Goal: Task Accomplishment & Management: Use online tool/utility

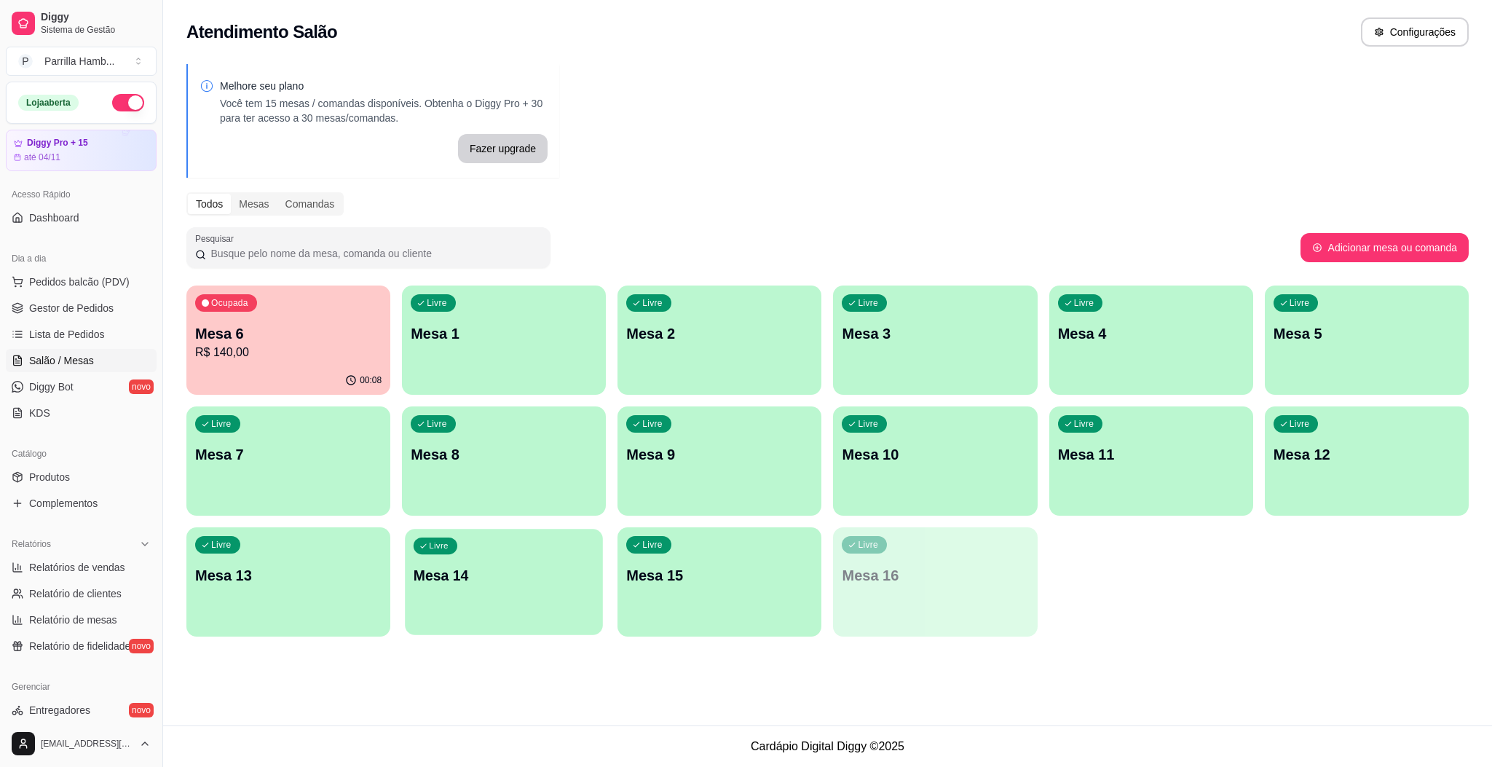
click at [474, 587] on div "Livre Mesa 14" at bounding box center [504, 572] width 198 height 89
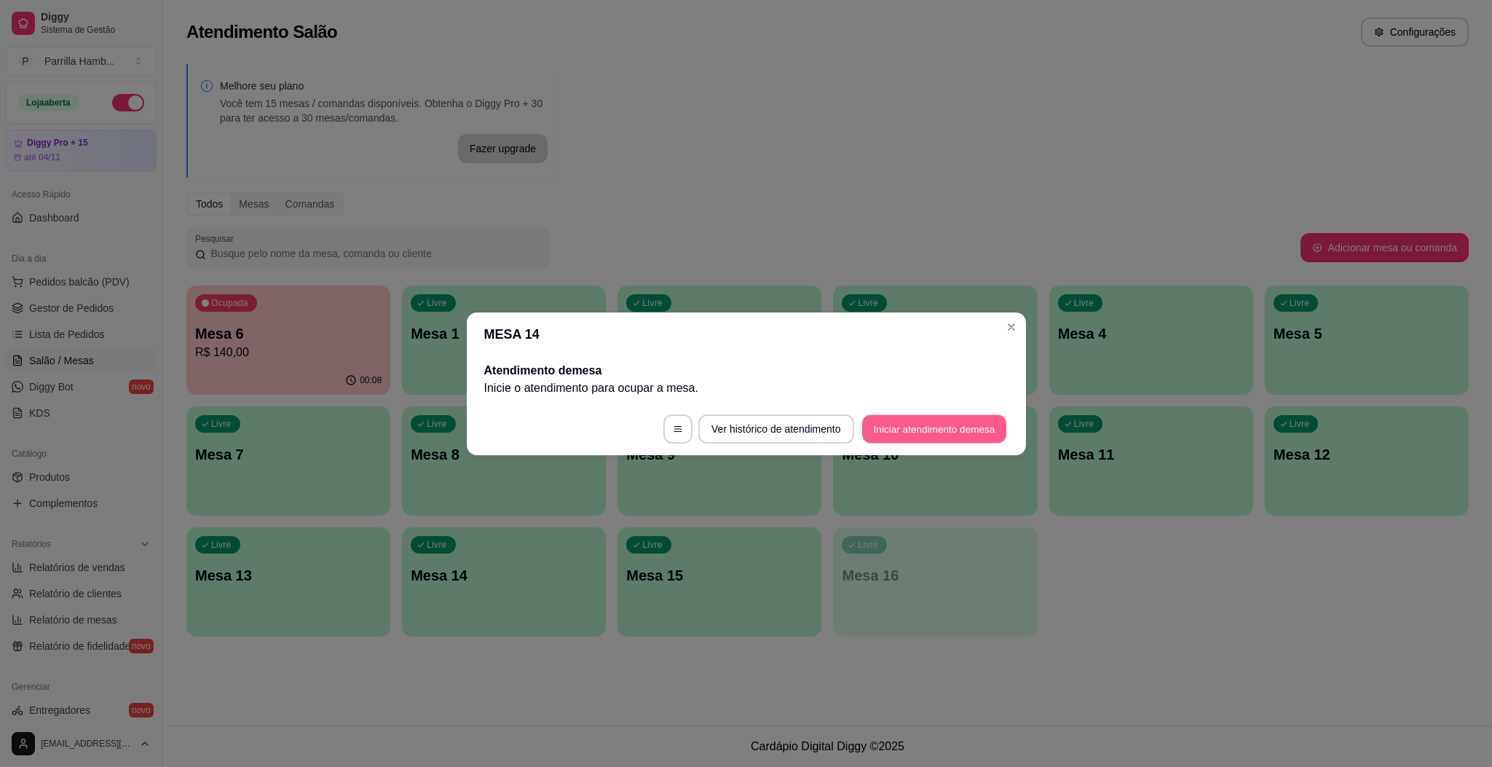
click at [929, 417] on button "Iniciar atendimento de mesa" at bounding box center [934, 428] width 144 height 28
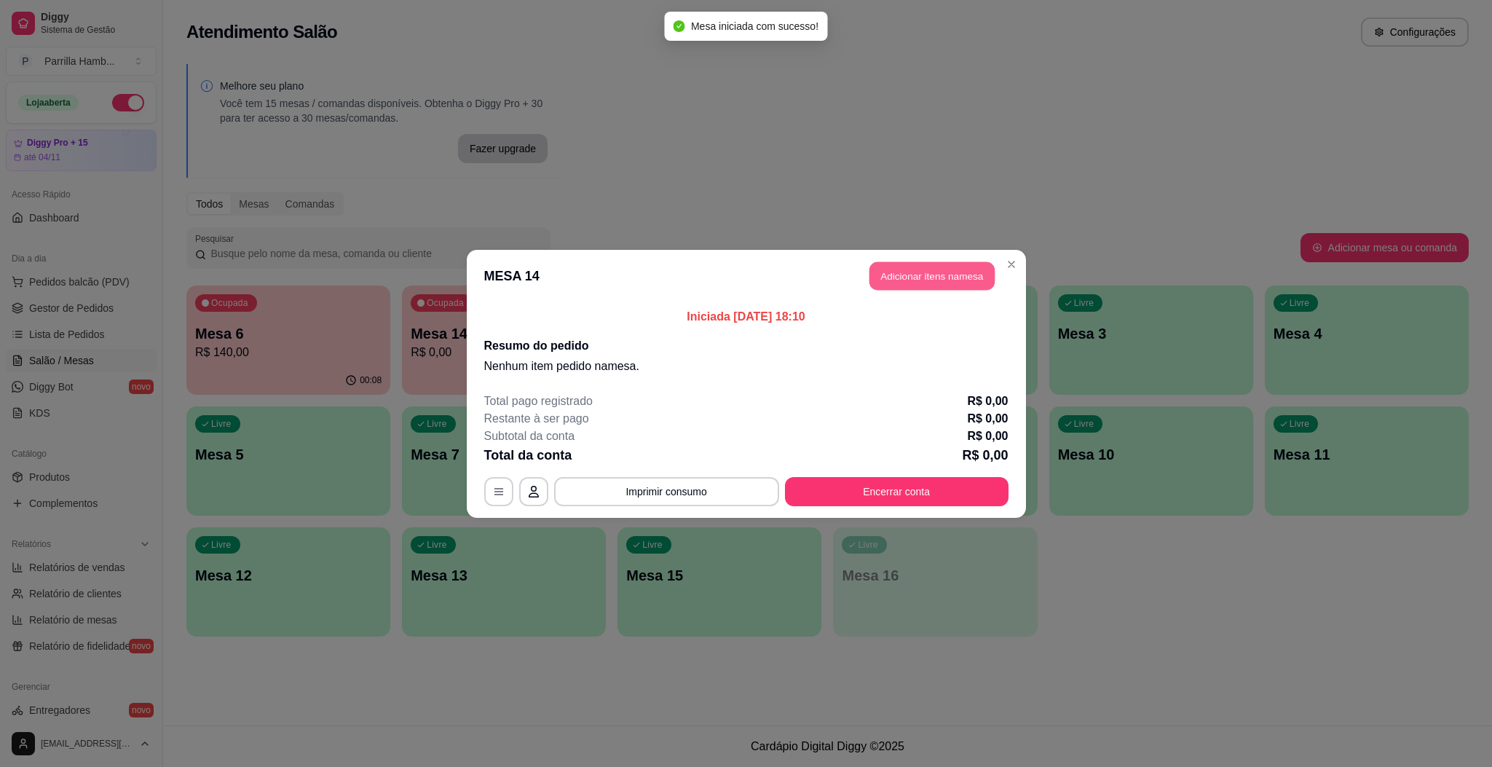
click at [900, 288] on button "Adicionar itens na mesa" at bounding box center [931, 275] width 125 height 28
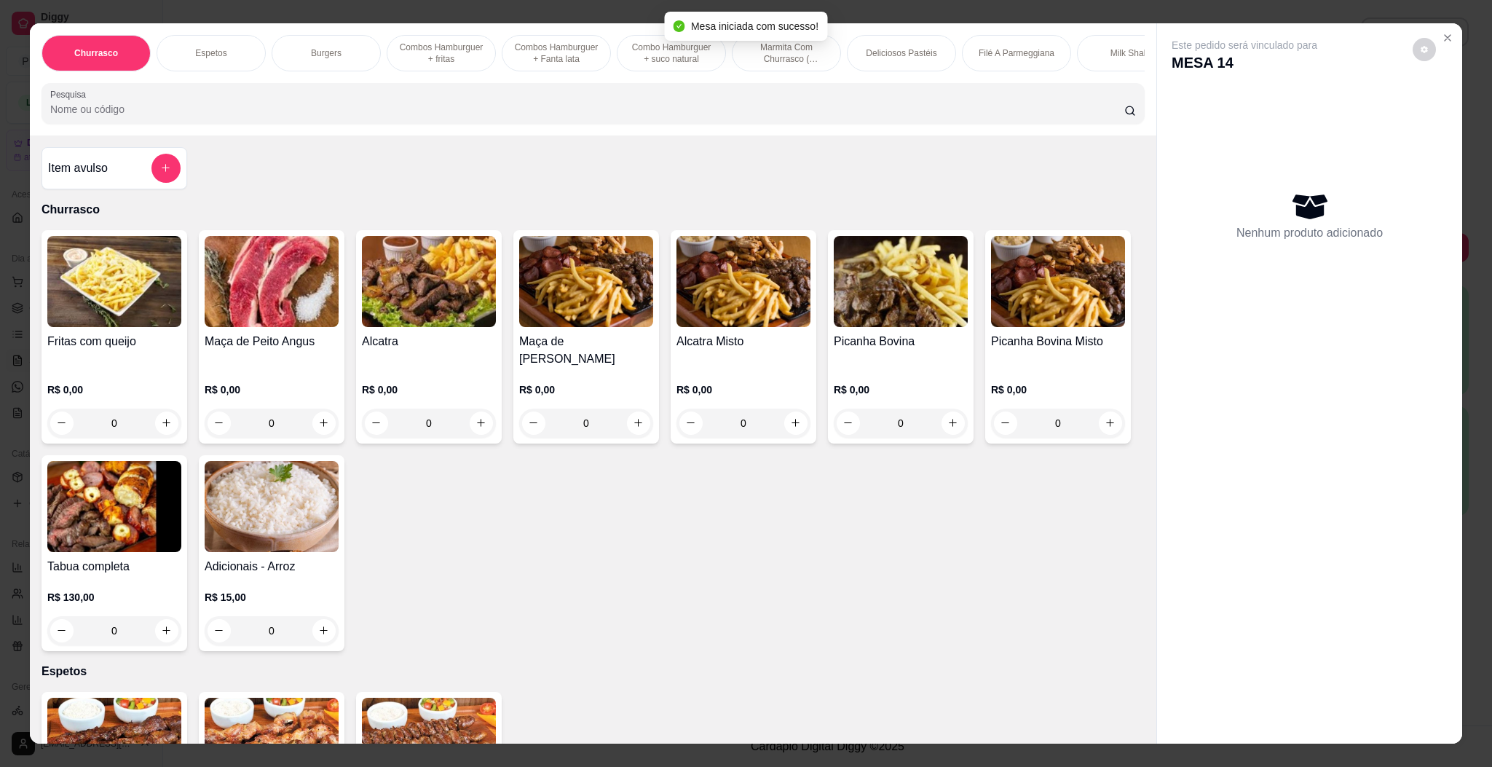
click at [341, 116] on input "Pesquisa" at bounding box center [587, 109] width 1074 height 15
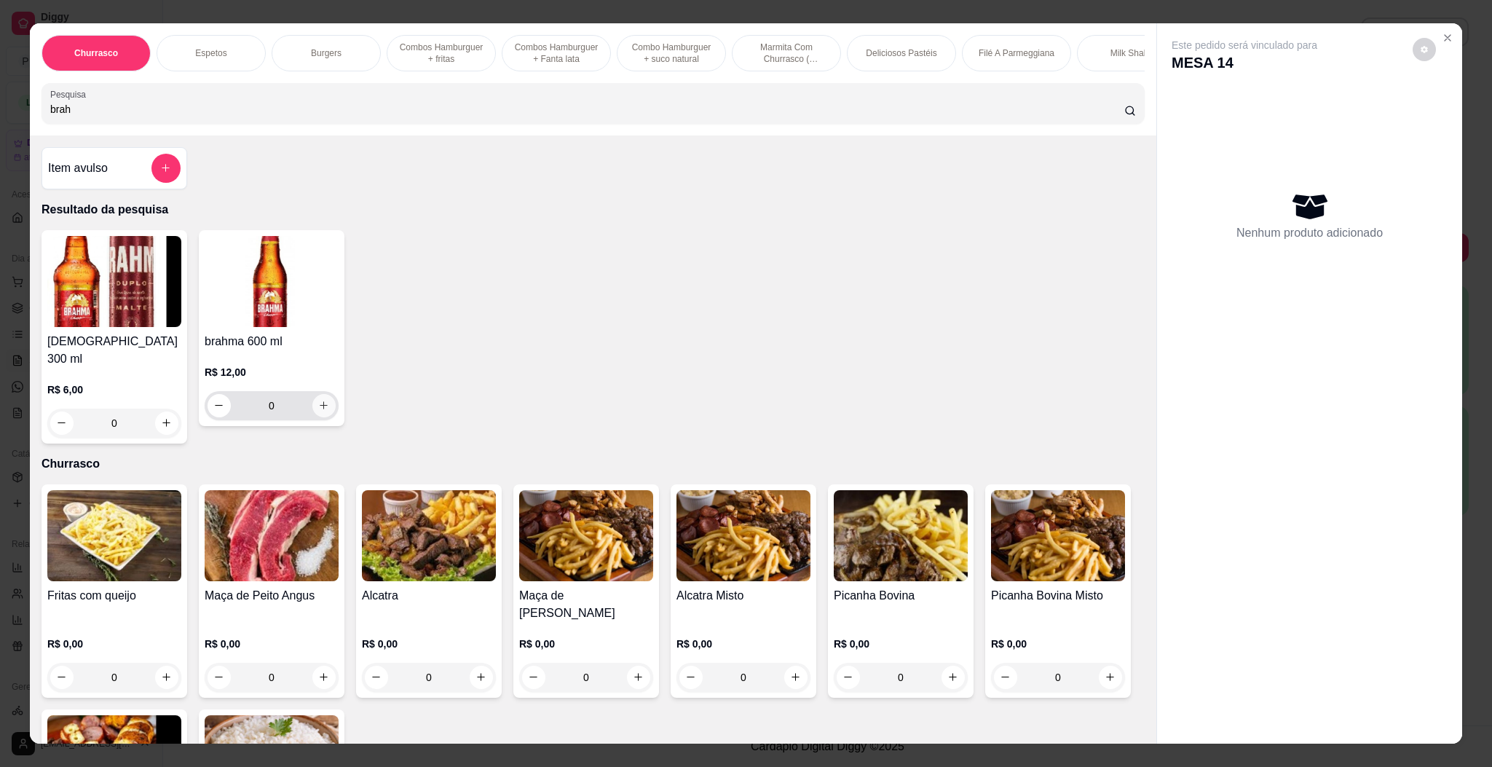
type input "brah"
click at [320, 415] on button "increase-product-quantity" at bounding box center [323, 405] width 23 height 23
type input "1"
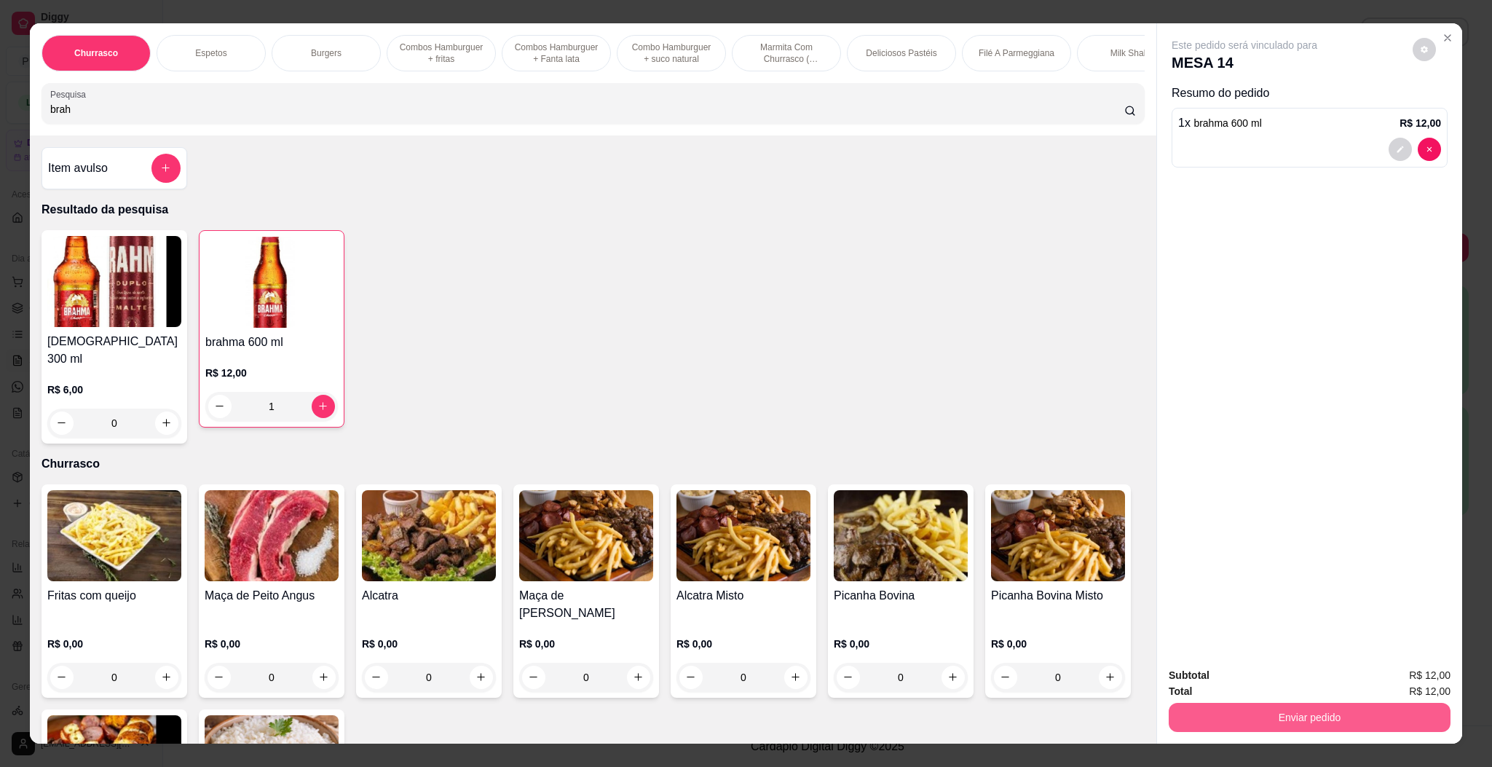
click at [1391, 710] on button "Enviar pedido" at bounding box center [1309, 716] width 282 height 29
click at [1400, 679] on button "Enviar pedido" at bounding box center [1410, 682] width 82 height 28
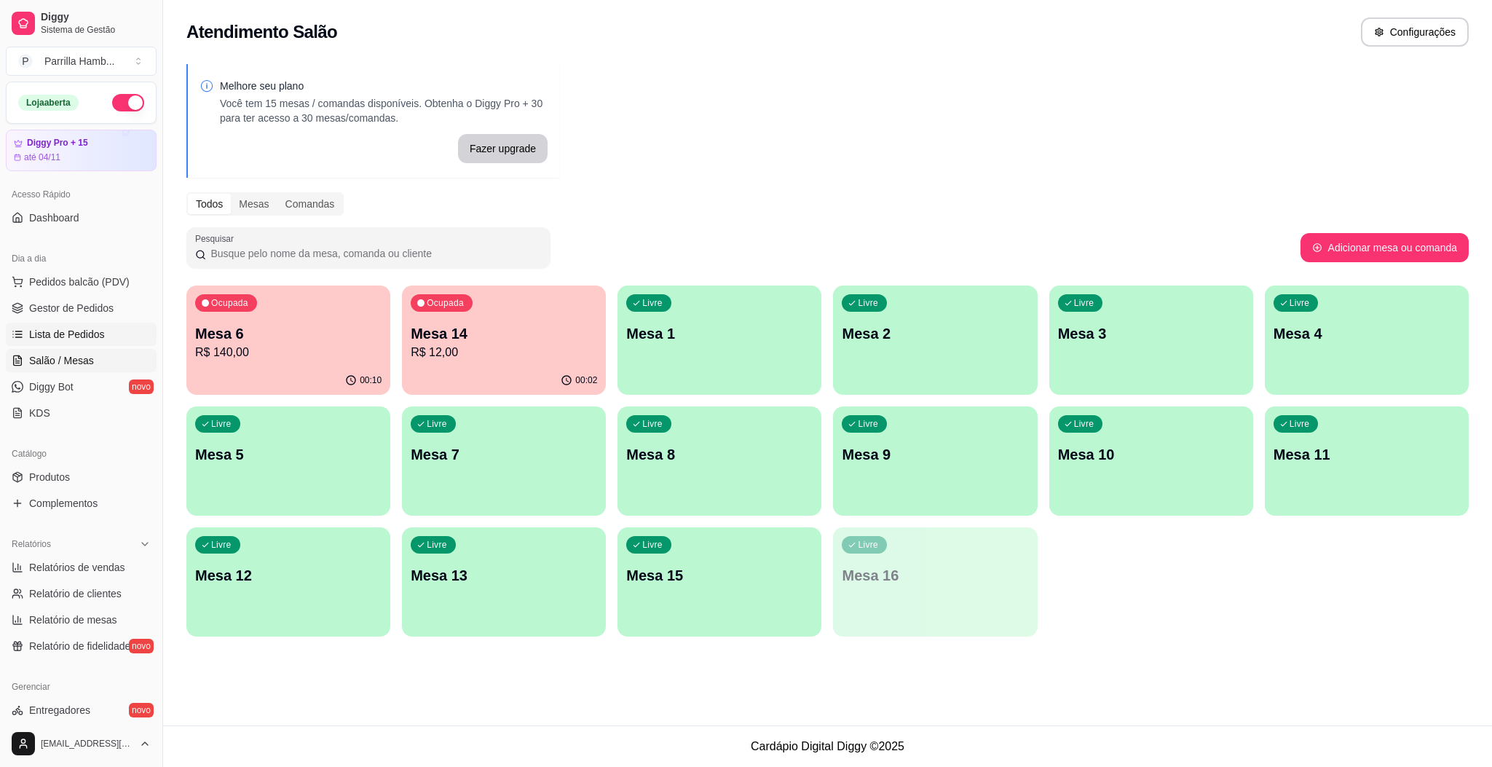
click at [50, 343] on link "Lista de Pedidos" at bounding box center [81, 333] width 151 height 23
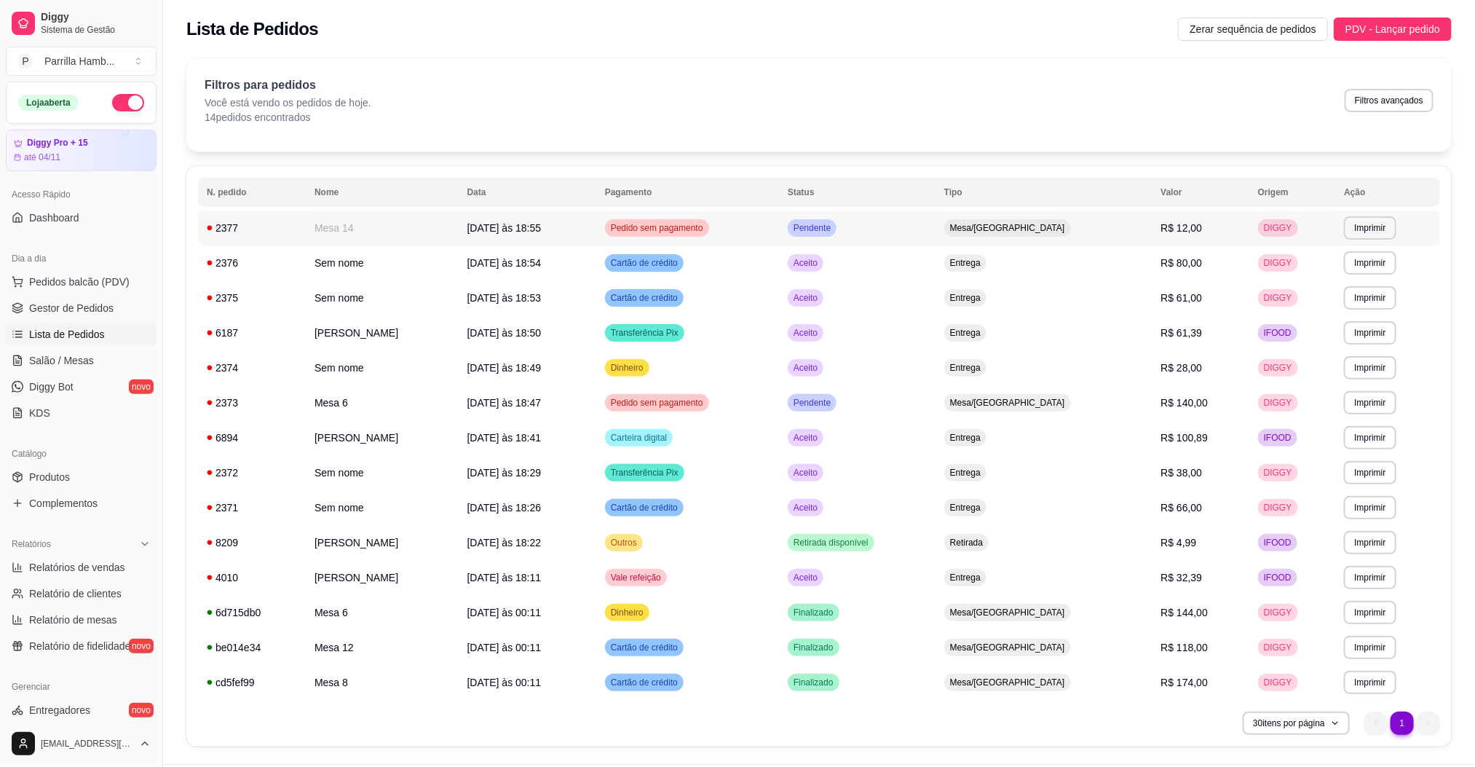
click at [930, 239] on td "Pendente" at bounding box center [857, 227] width 157 height 35
click at [590, 262] on td "[DATE] às 18:54" at bounding box center [528, 262] width 138 height 35
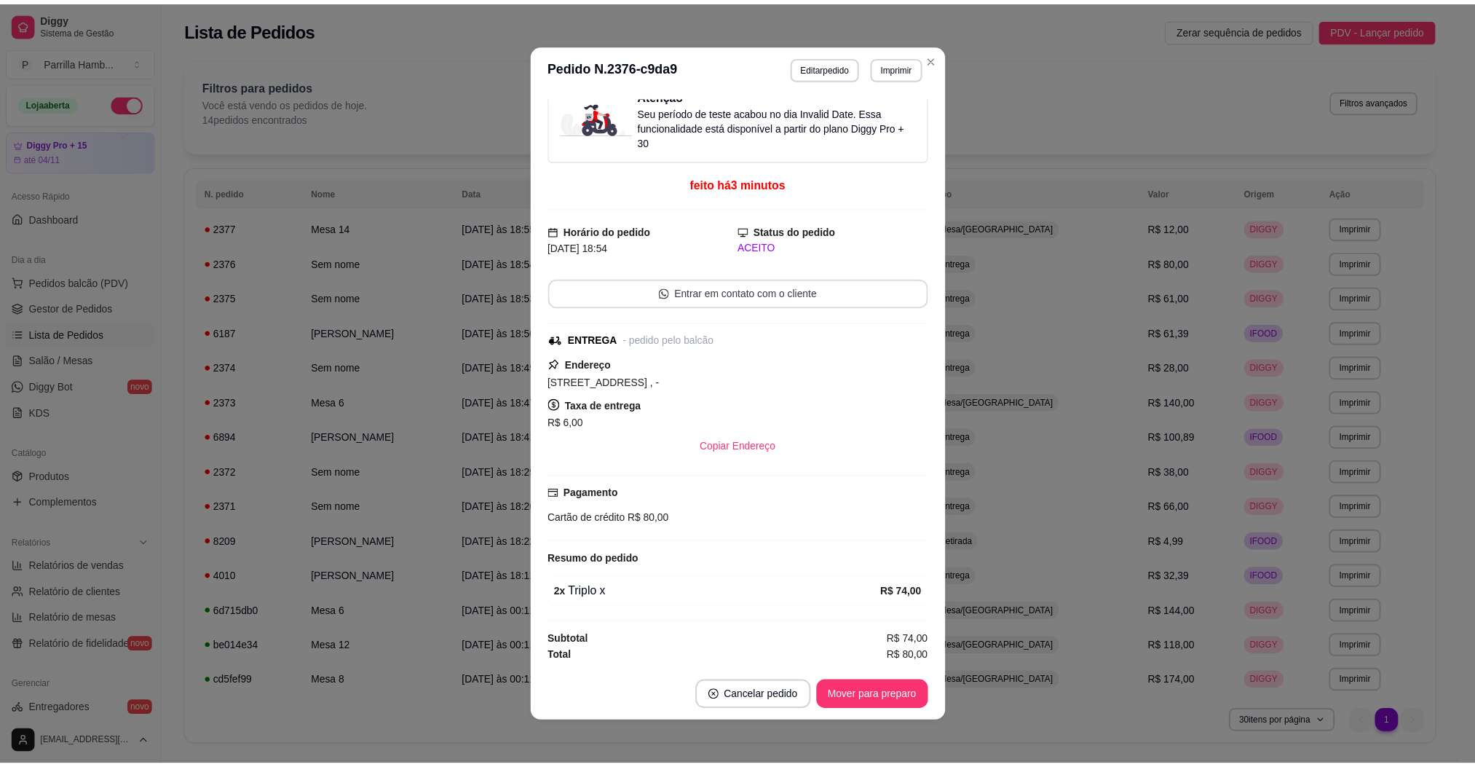
scroll to position [3, 0]
